Goal: Task Accomplishment & Management: Complete application form

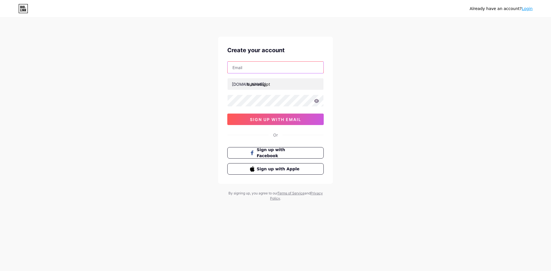
click at [243, 67] on input "text" at bounding box center [276, 67] width 96 height 11
type input "[PERSON_NAME][EMAIL_ADDRESS][PERSON_NAME][DOMAIN_NAME]"
click at [319, 102] on icon at bounding box center [316, 101] width 5 height 4
click at [199, 100] on div "Already have an account? Login Create your account [PERSON_NAME][EMAIL_ADDRESS]…" at bounding box center [275, 110] width 551 height 220
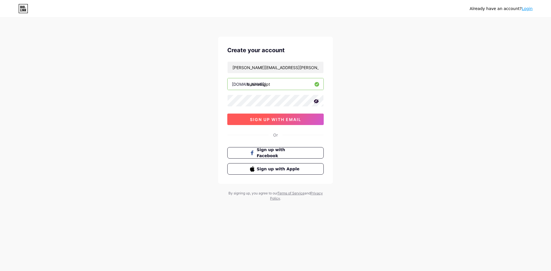
click at [266, 119] on span "sign up with email" at bounding box center [275, 119] width 51 height 5
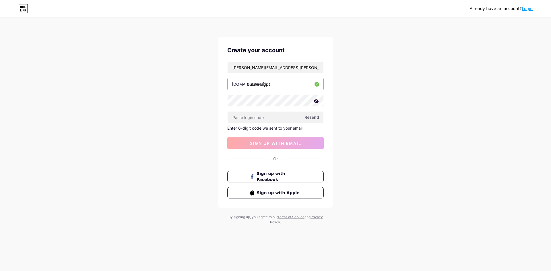
click at [384, 215] on div "Already have an account? Login Create your account [PERSON_NAME][EMAIL_ADDRESS]…" at bounding box center [275, 121] width 551 height 243
click at [280, 118] on input "text" at bounding box center [276, 117] width 96 height 11
paste input "742950"
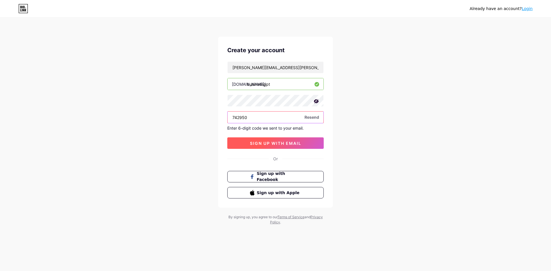
type input "742950"
click at [269, 143] on span "sign up with email" at bounding box center [275, 143] width 51 height 5
